Goal: Task Accomplishment & Management: Use online tool/utility

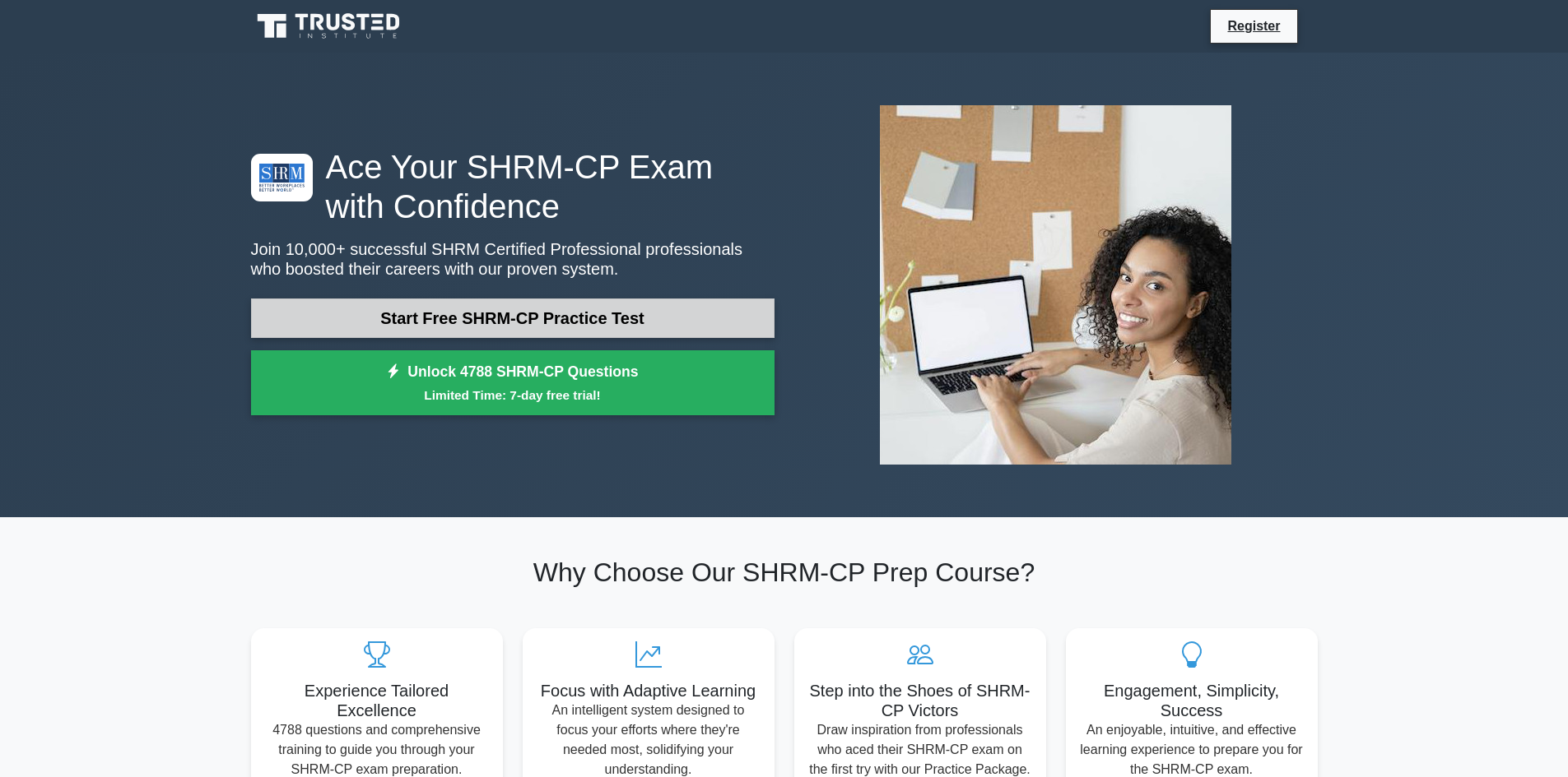
click at [553, 322] on link "Start Free SHRM-CP Practice Test" at bounding box center [512, 318] width 524 height 39
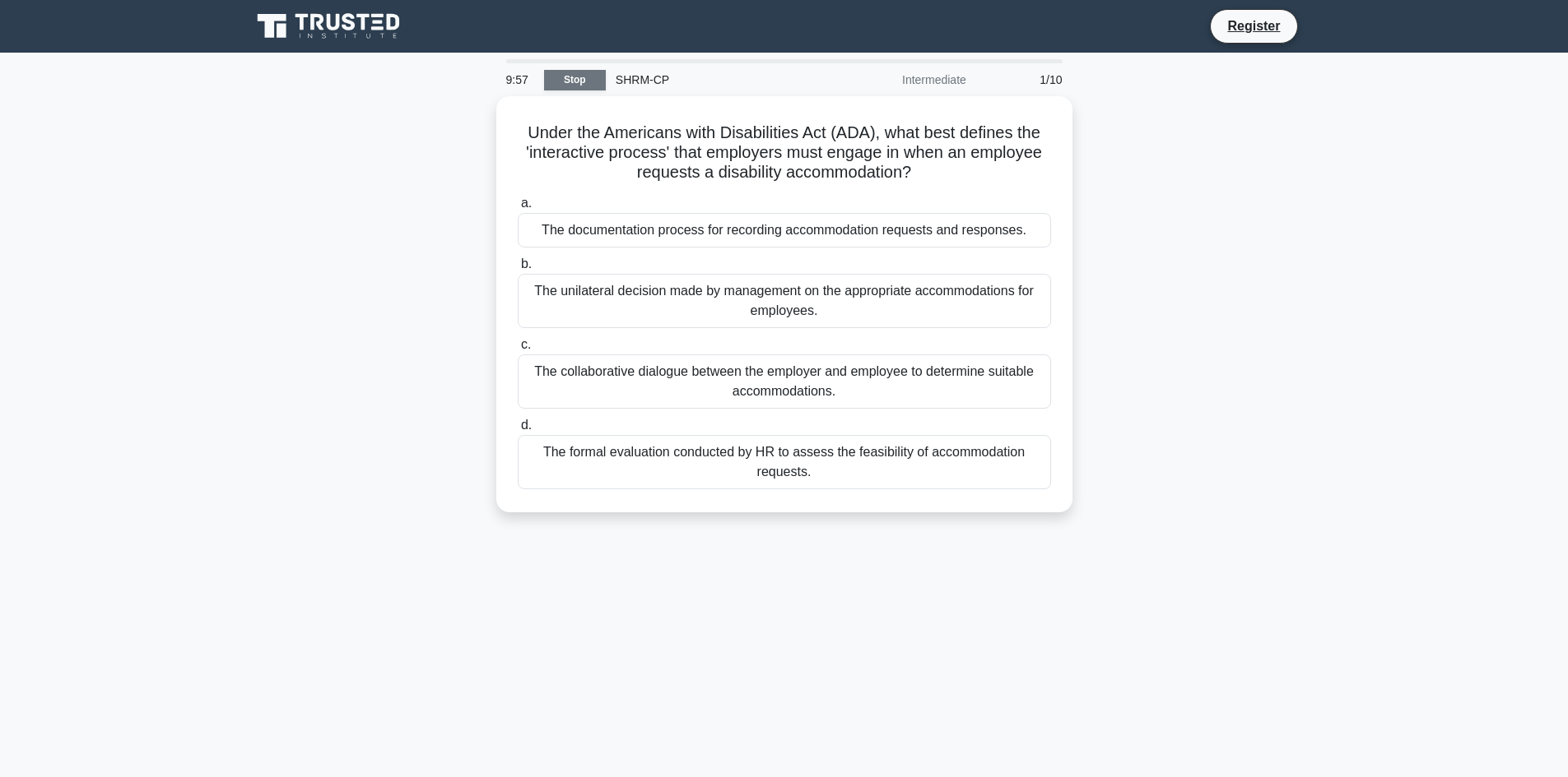
click at [584, 86] on link "Stop" at bounding box center [575, 80] width 62 height 21
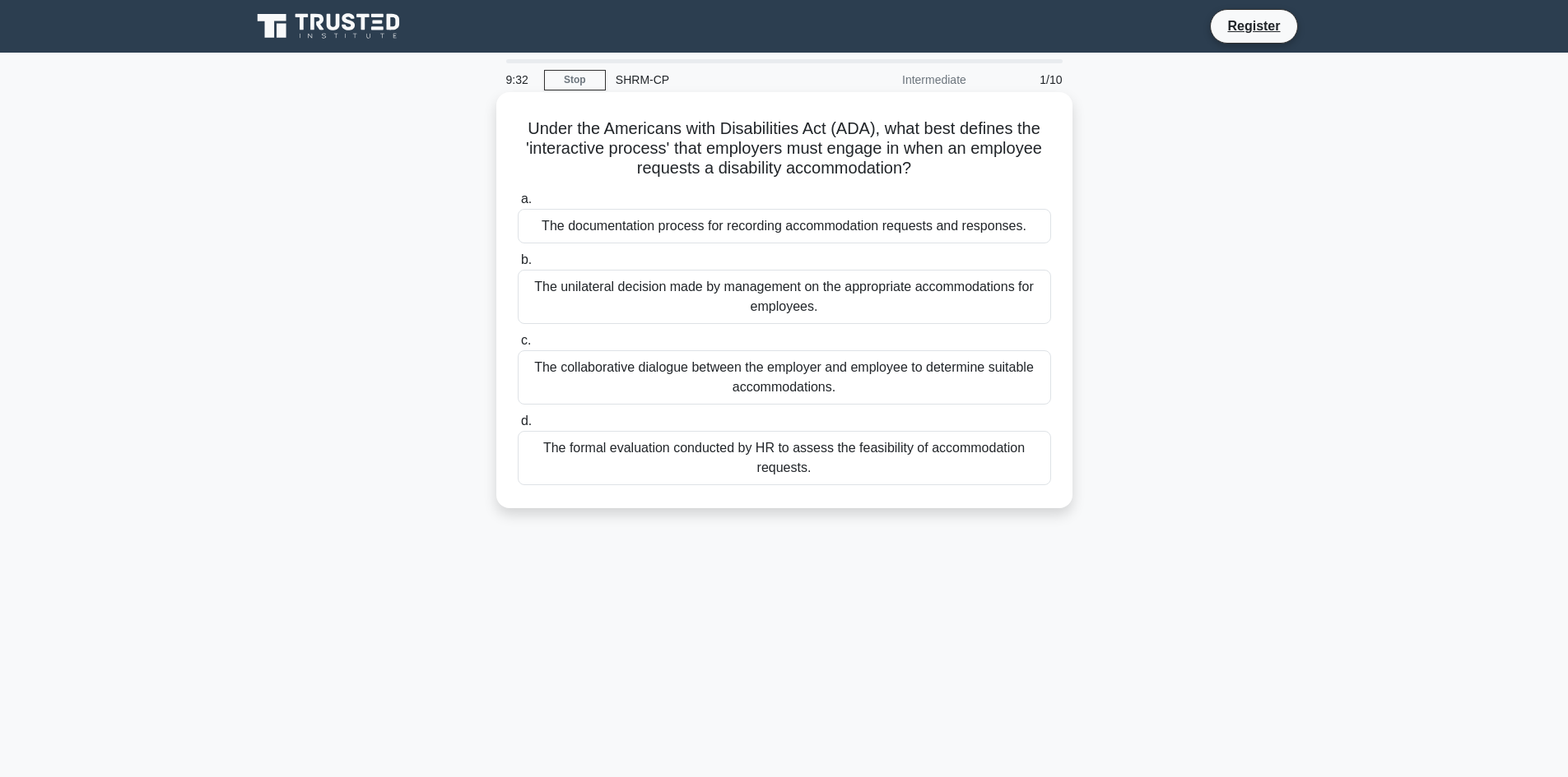
click at [777, 380] on div "The collaborative dialogue between the employer and employee to determine suita…" at bounding box center [785, 378] width 534 height 54
click at [518, 346] on input "c. The collaborative dialogue between the employer and employee to determine su…" at bounding box center [518, 340] width 0 height 10
